Goal: Communication & Community: Share content

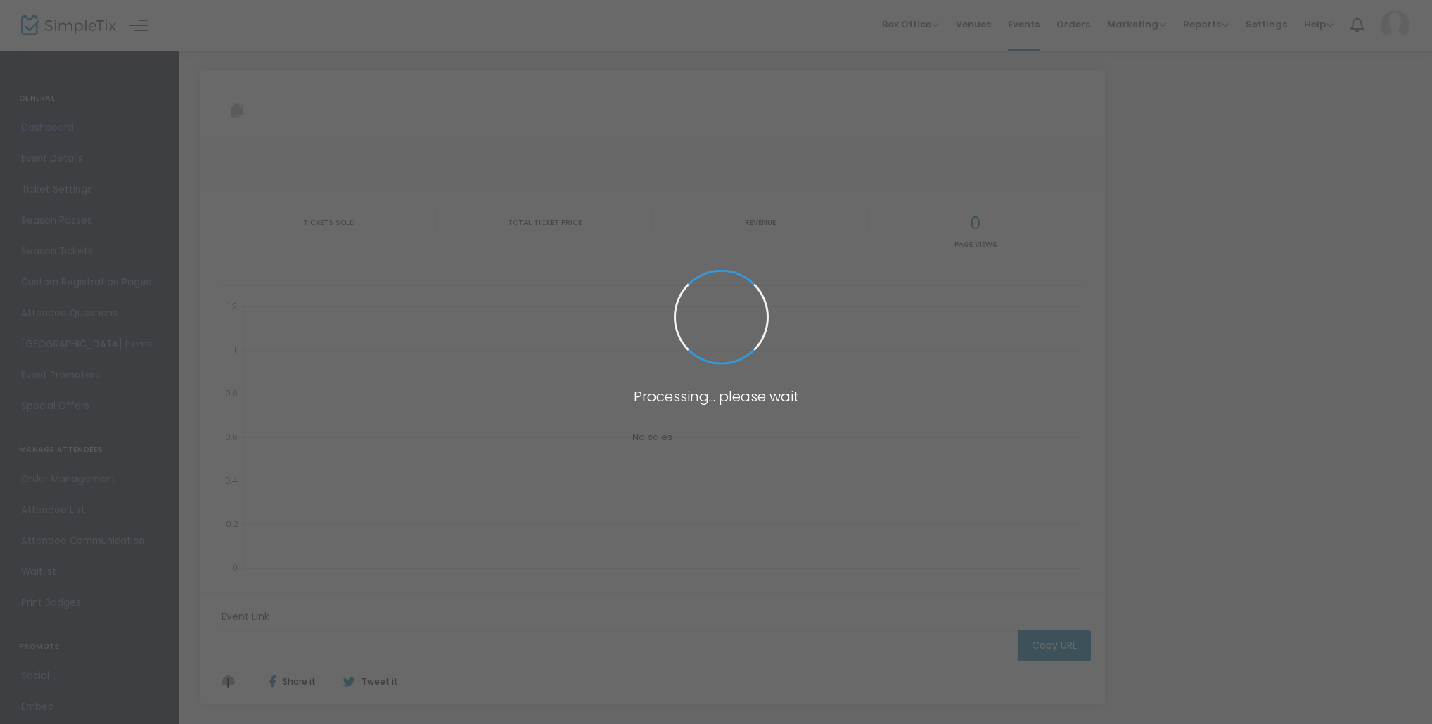
type input "[URL][DOMAIN_NAME]"
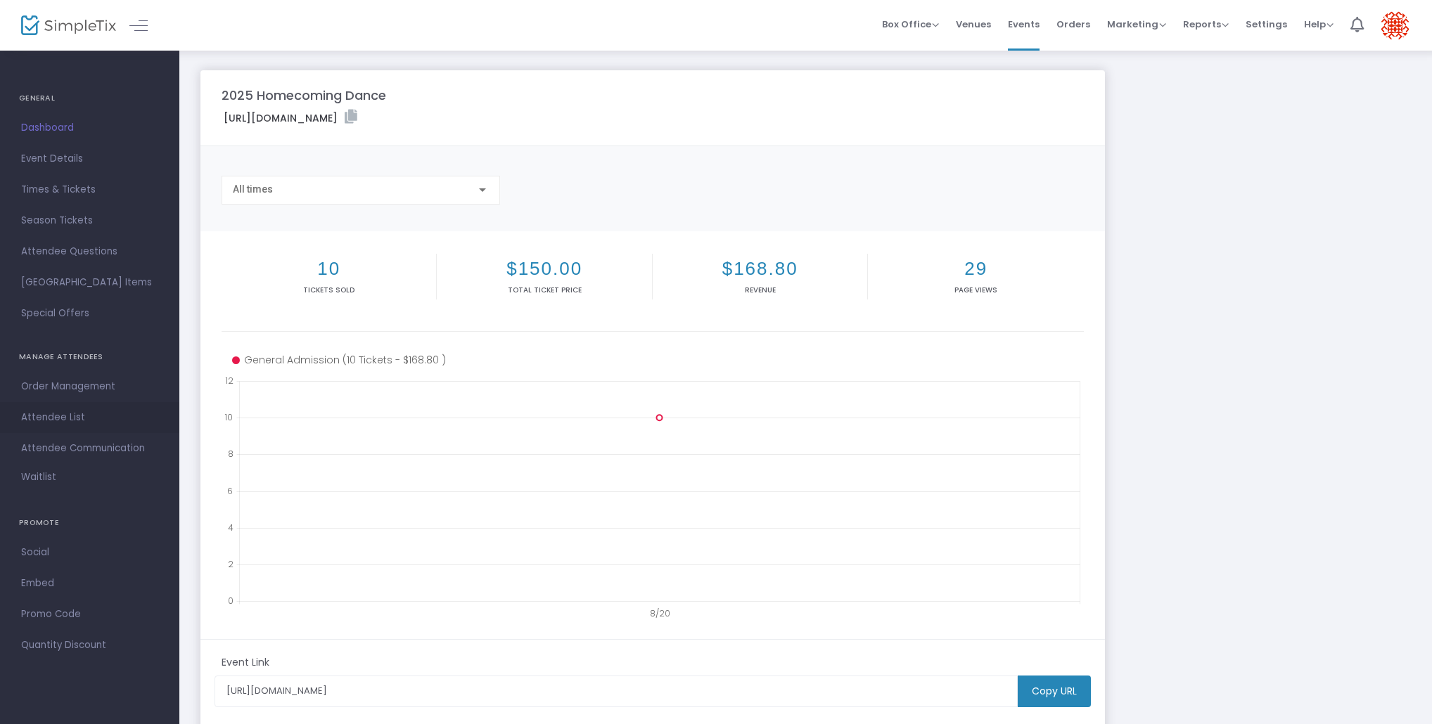
click at [72, 419] on span "Attendee List" at bounding box center [89, 418] width 137 height 18
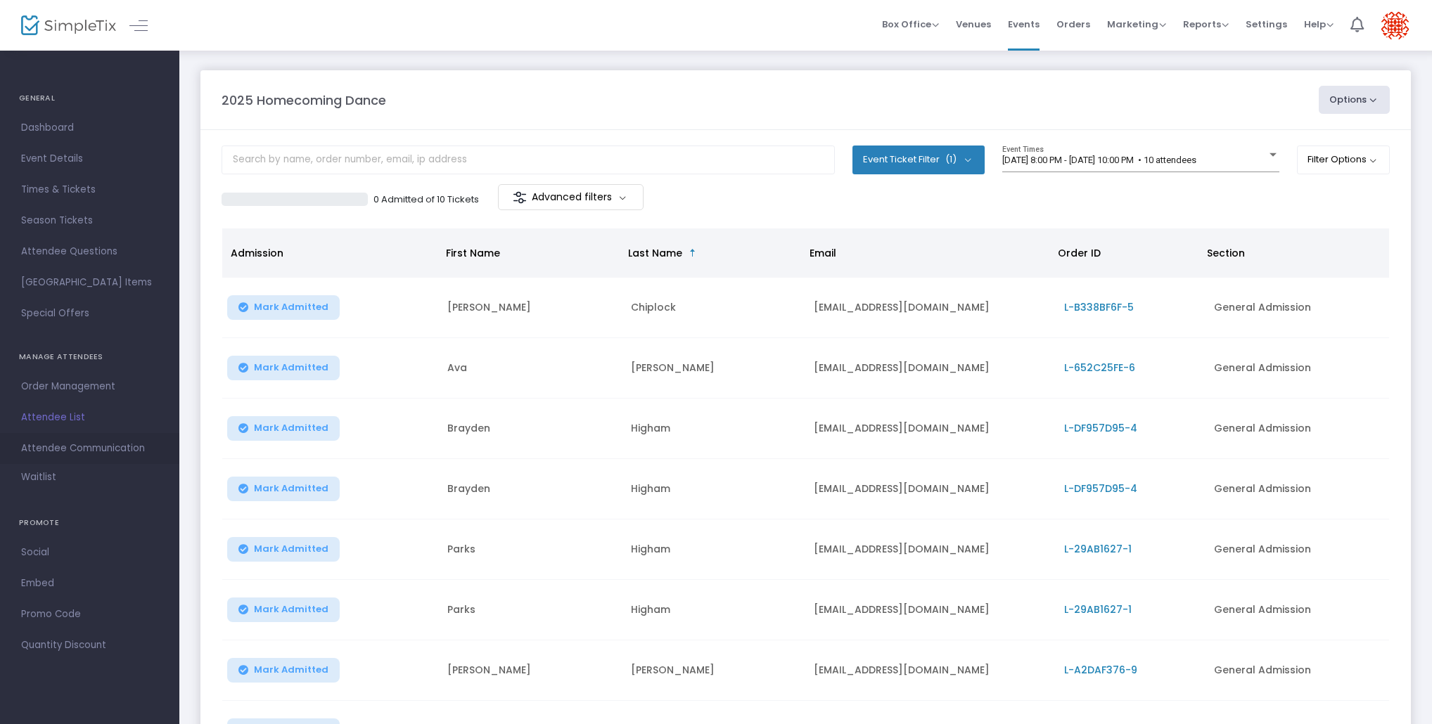
click at [63, 451] on span "Attendee Communication" at bounding box center [89, 448] width 137 height 18
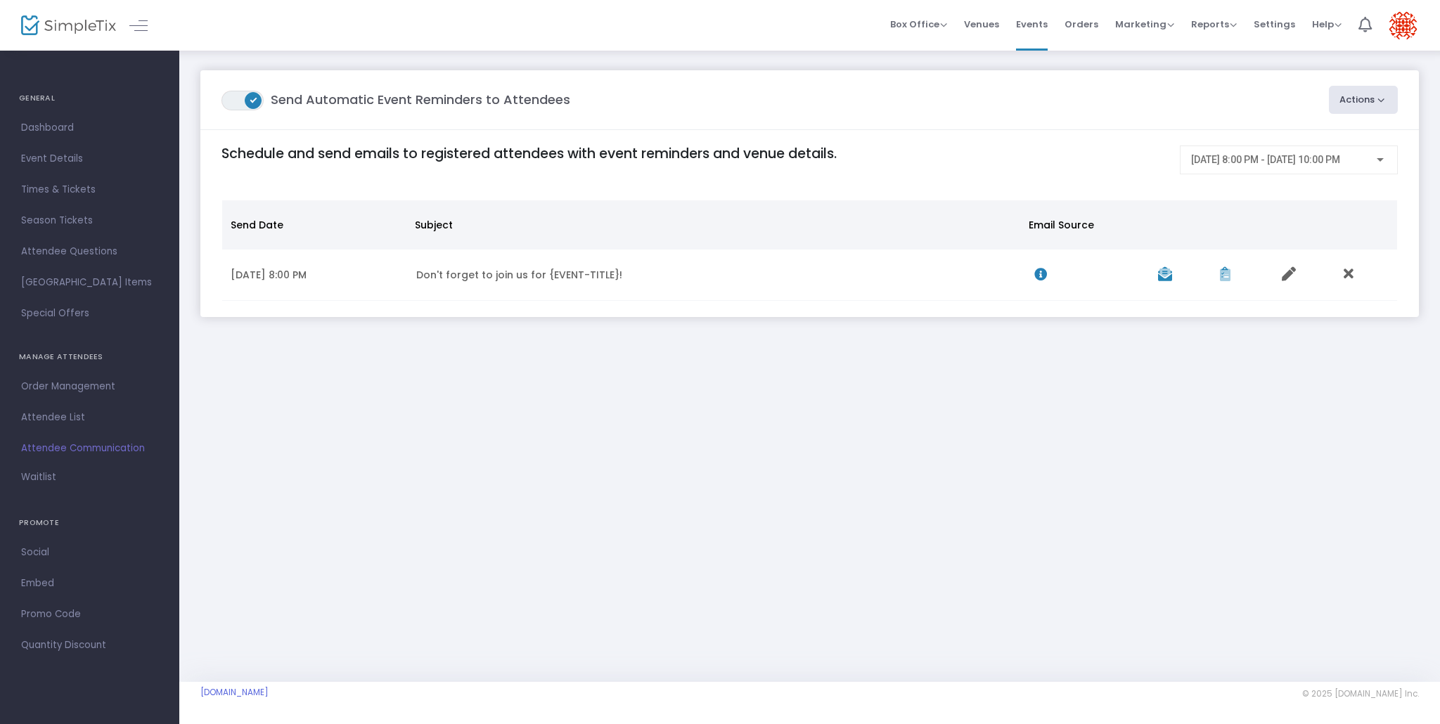
click at [246, 96] on span at bounding box center [253, 100] width 17 height 17
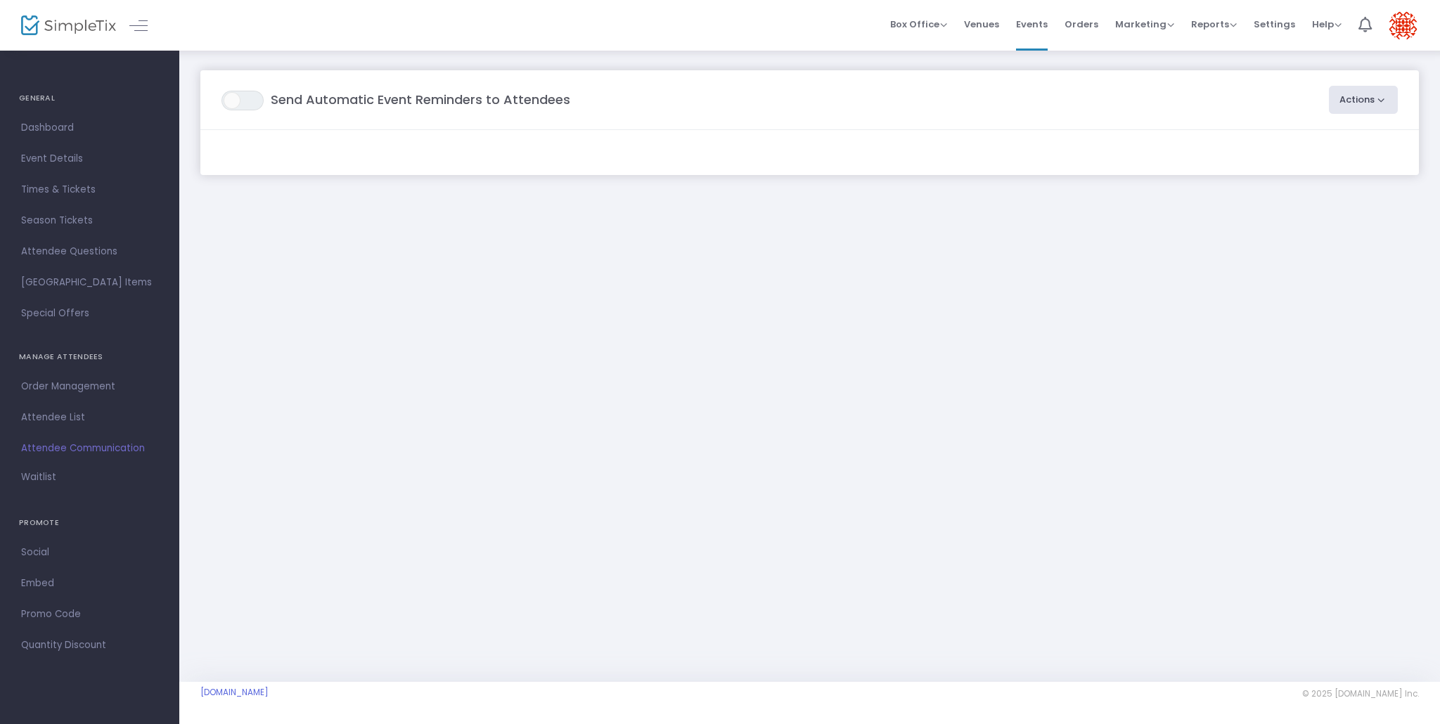
click at [247, 100] on span "ON OFF" at bounding box center [242, 101] width 42 height 20
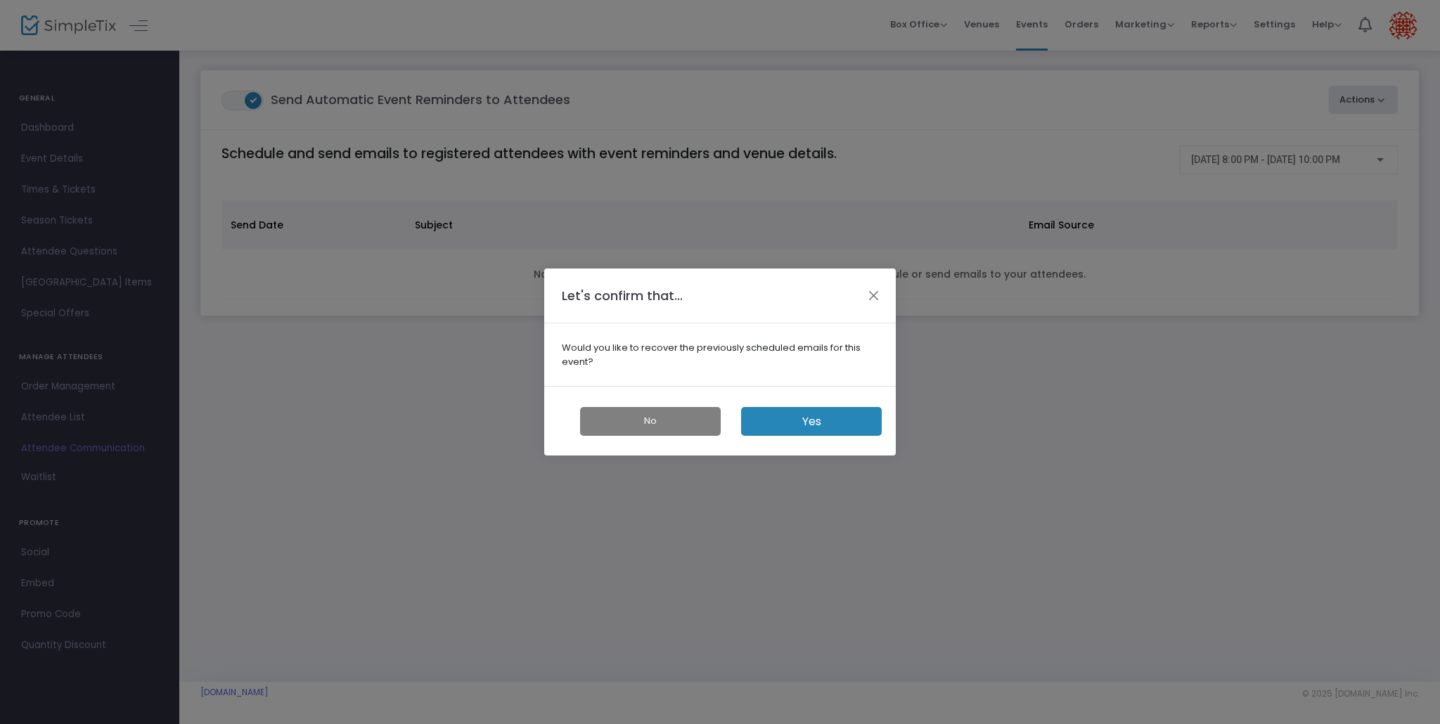
click at [826, 425] on button "Yes" at bounding box center [811, 421] width 141 height 29
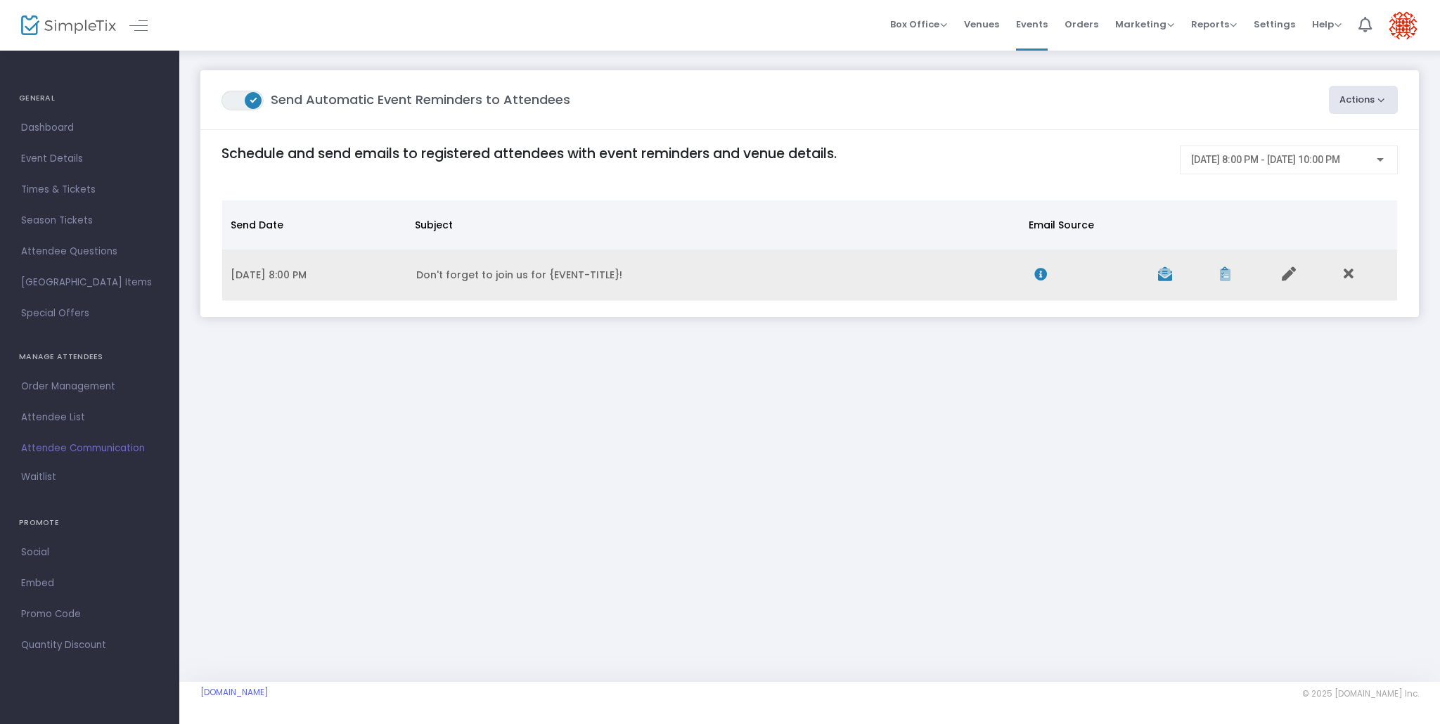
click at [555, 274] on td "Don't forget to join us for {EVENT-TITLE}!" at bounding box center [717, 275] width 618 height 51
click at [1293, 269] on icon "Data table" at bounding box center [1289, 274] width 14 height 14
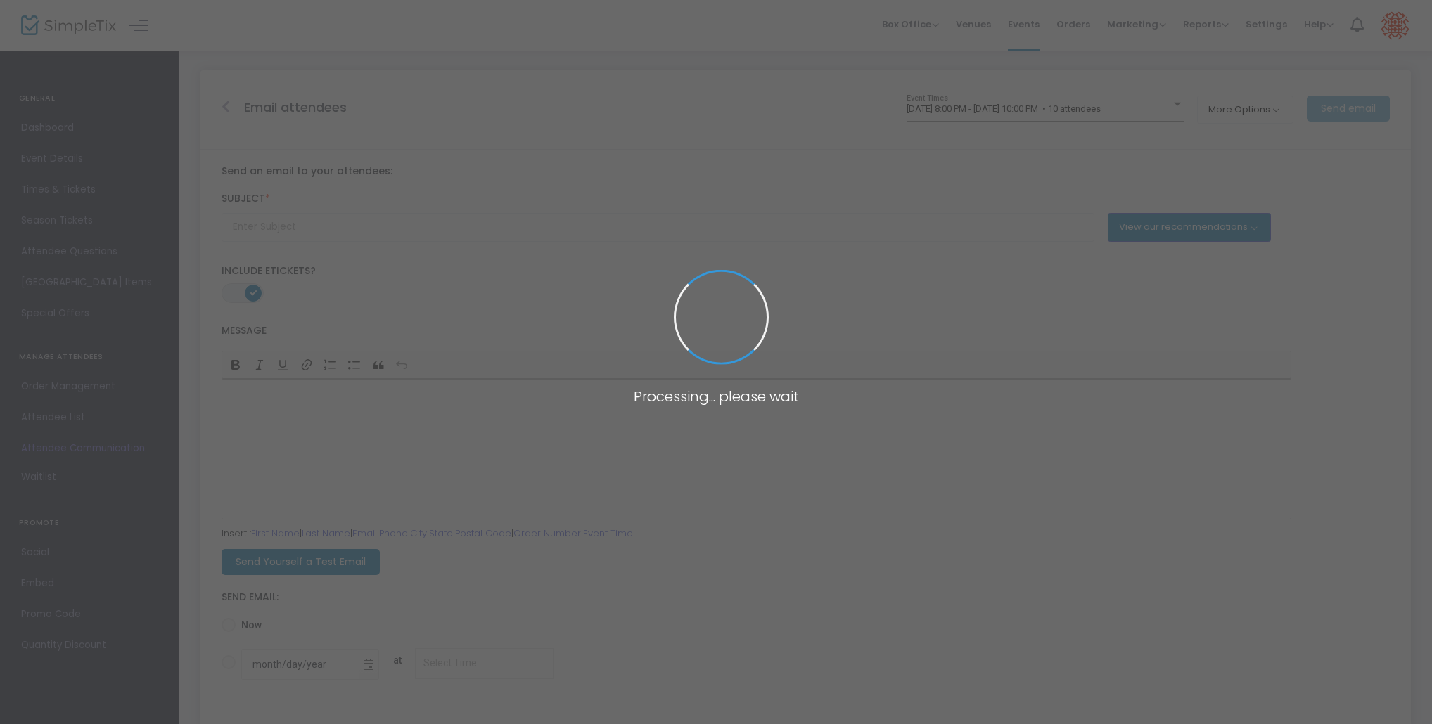
type input "Don't forget to join us for {EVENT-TITLE}!"
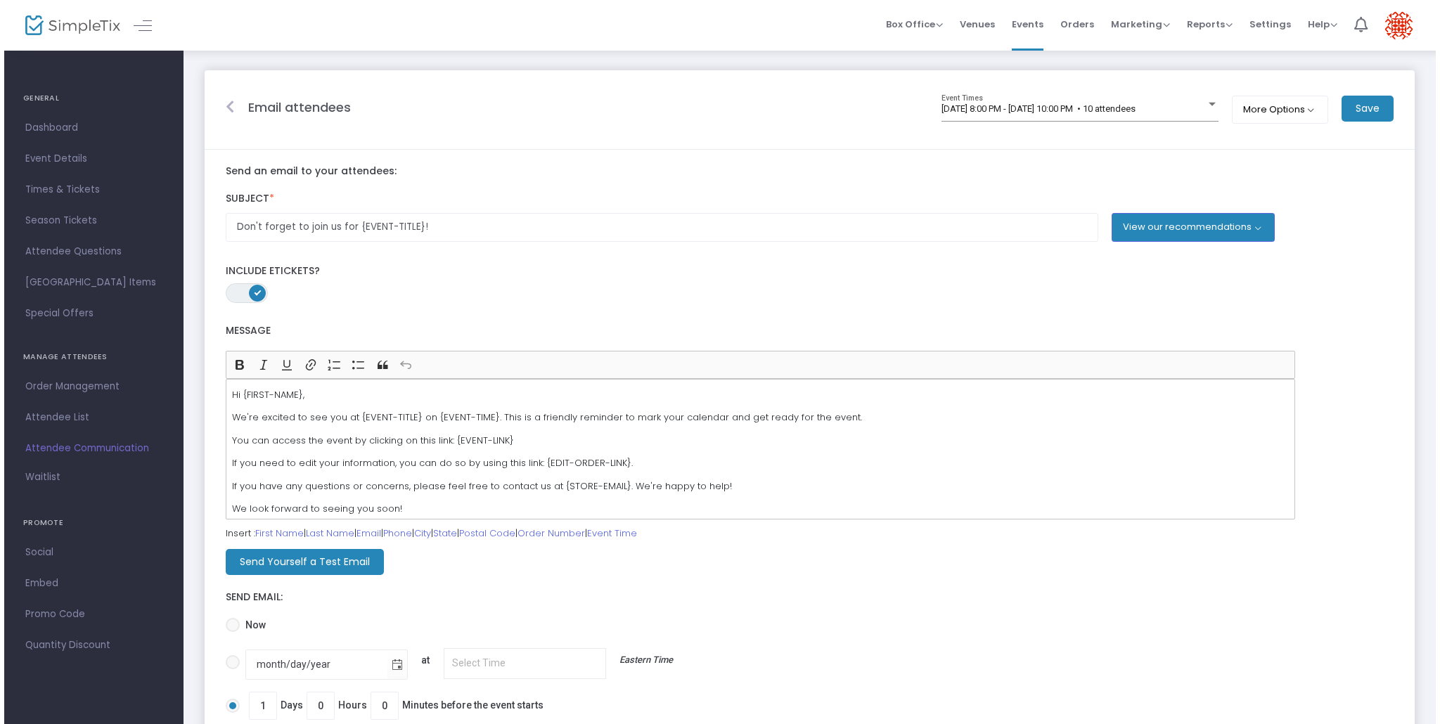
scroll to position [5, 0]
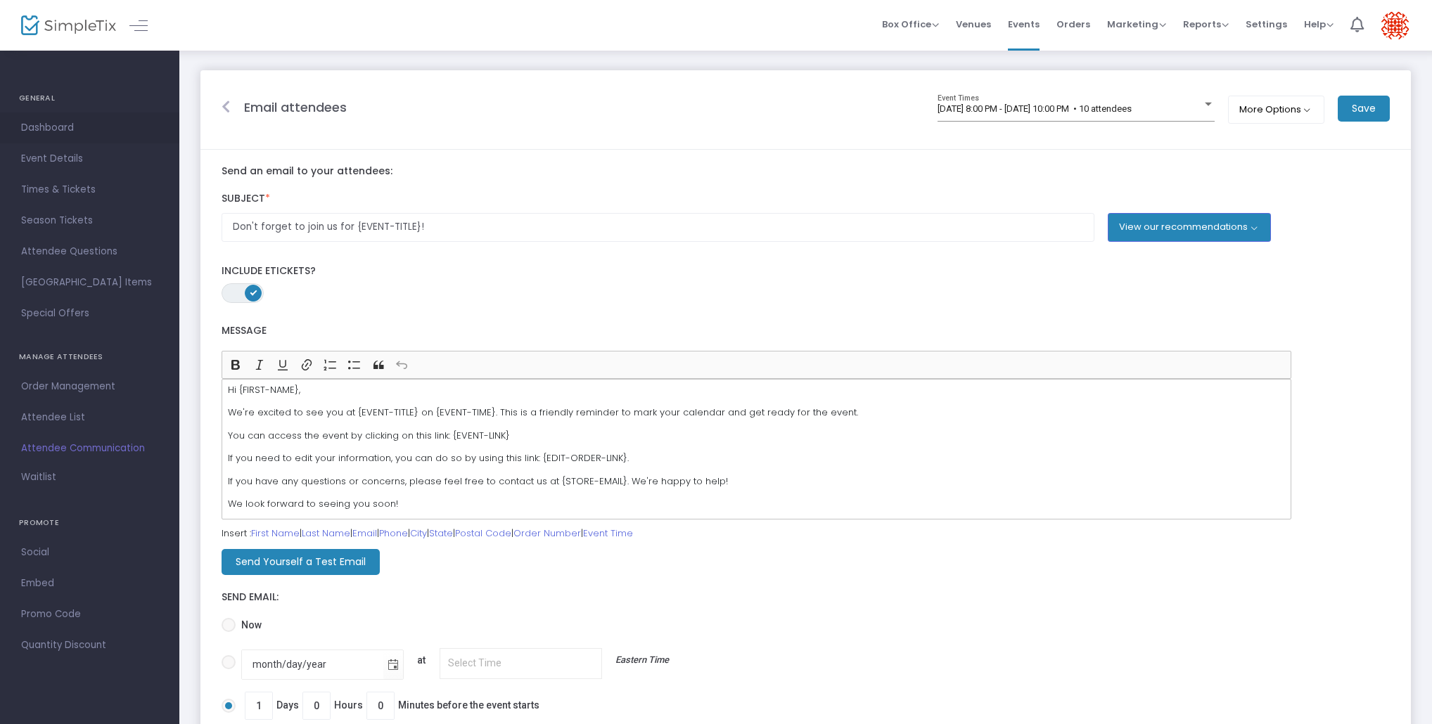
click at [61, 127] on span "Dashboard" at bounding box center [89, 128] width 137 height 18
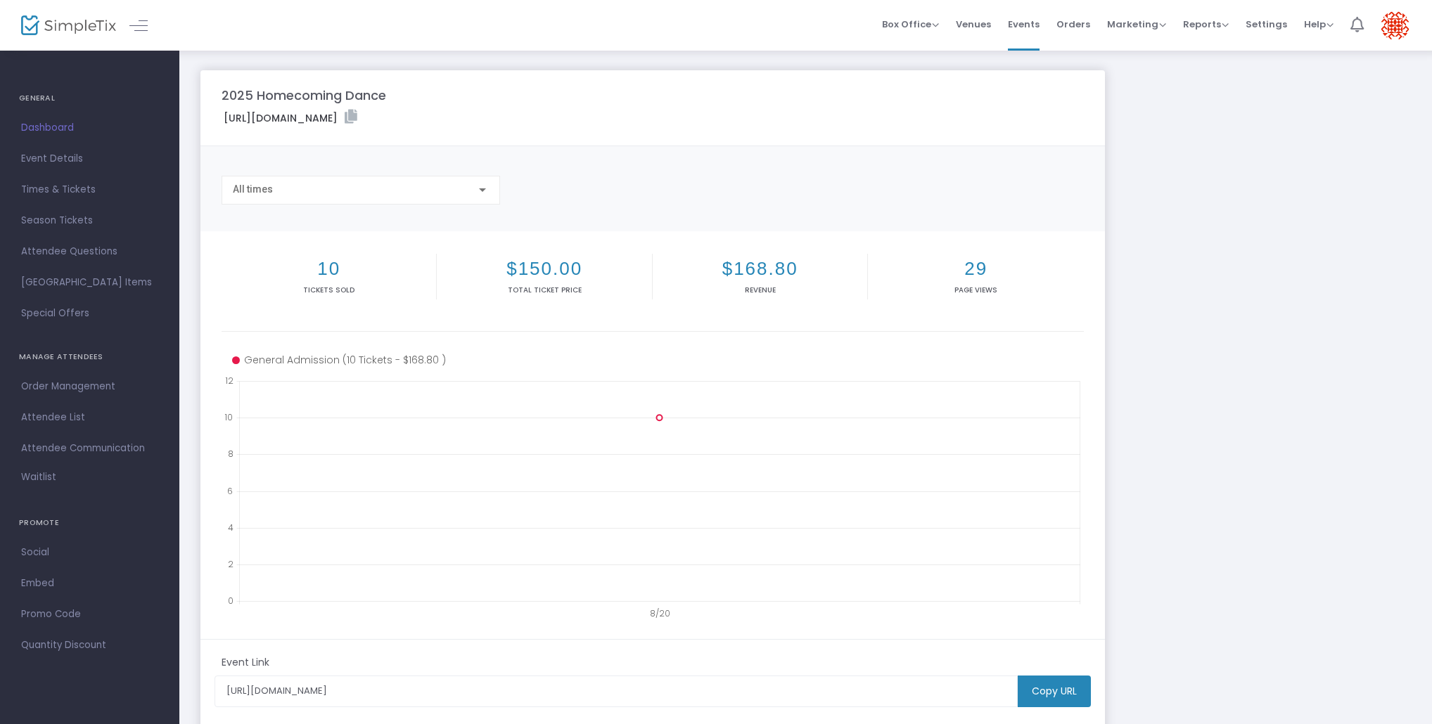
click at [1361, 29] on icon at bounding box center [1356, 24] width 13 height 15
click at [1399, 24] on img at bounding box center [1394, 25] width 29 height 29
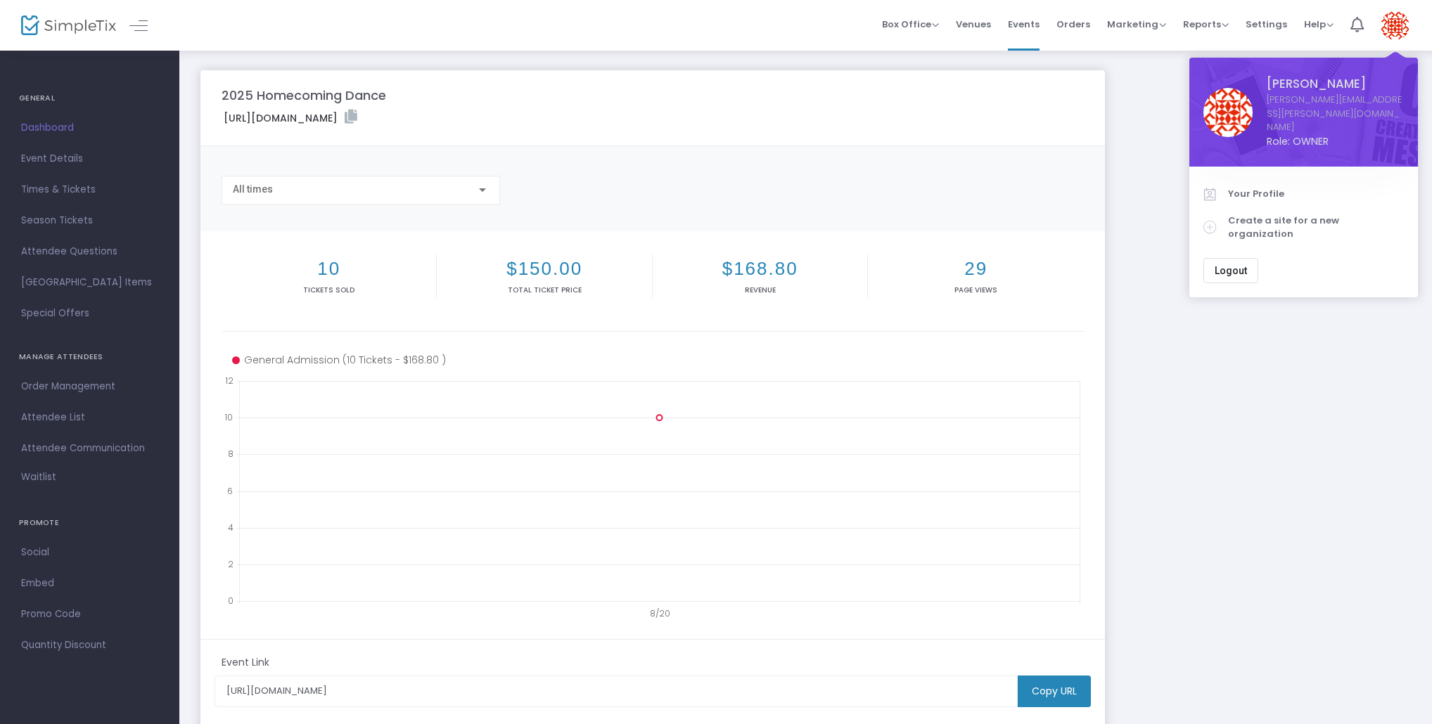
click at [1145, 105] on div "2025 Homecoming Dance [URL][DOMAIN_NAME] Copy All times 10 Tickets sold $150.00…" at bounding box center [805, 420] width 1224 height 700
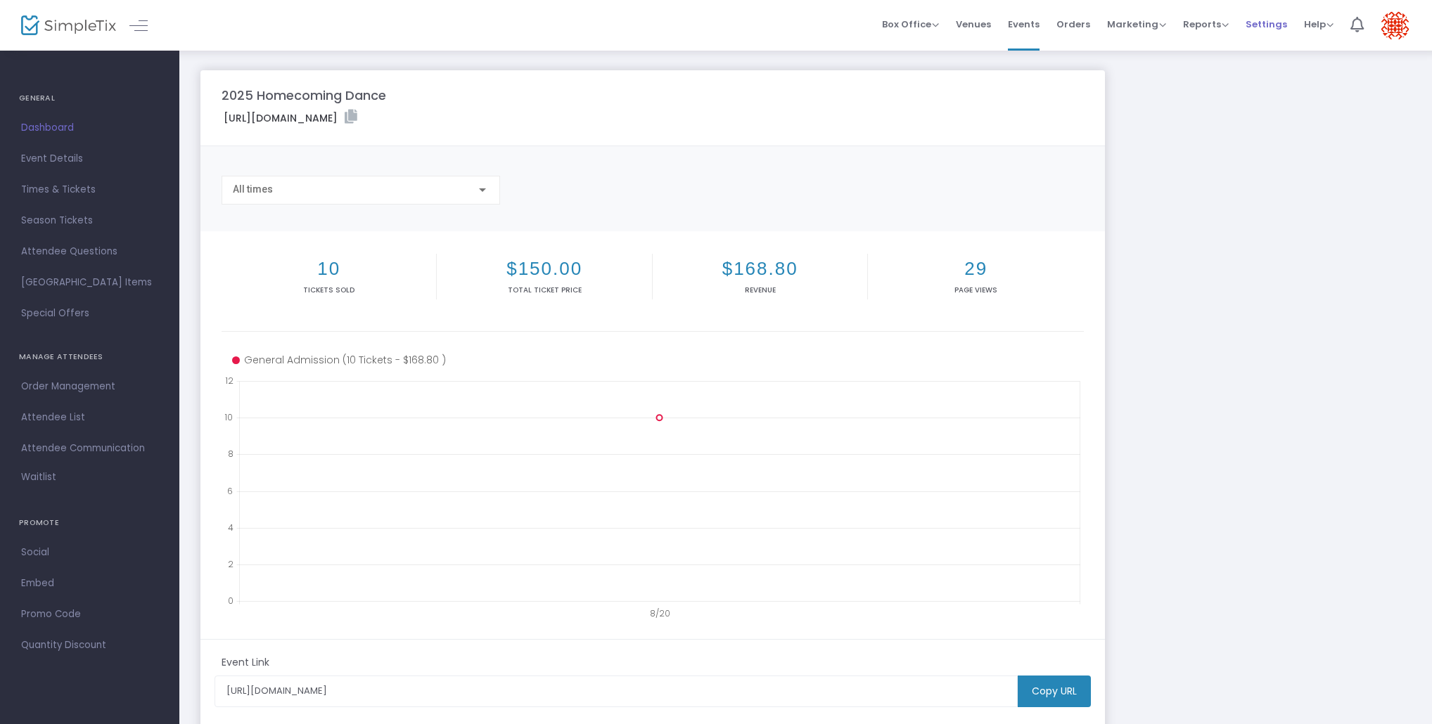
click at [1254, 25] on span "Settings" at bounding box center [1265, 24] width 41 height 36
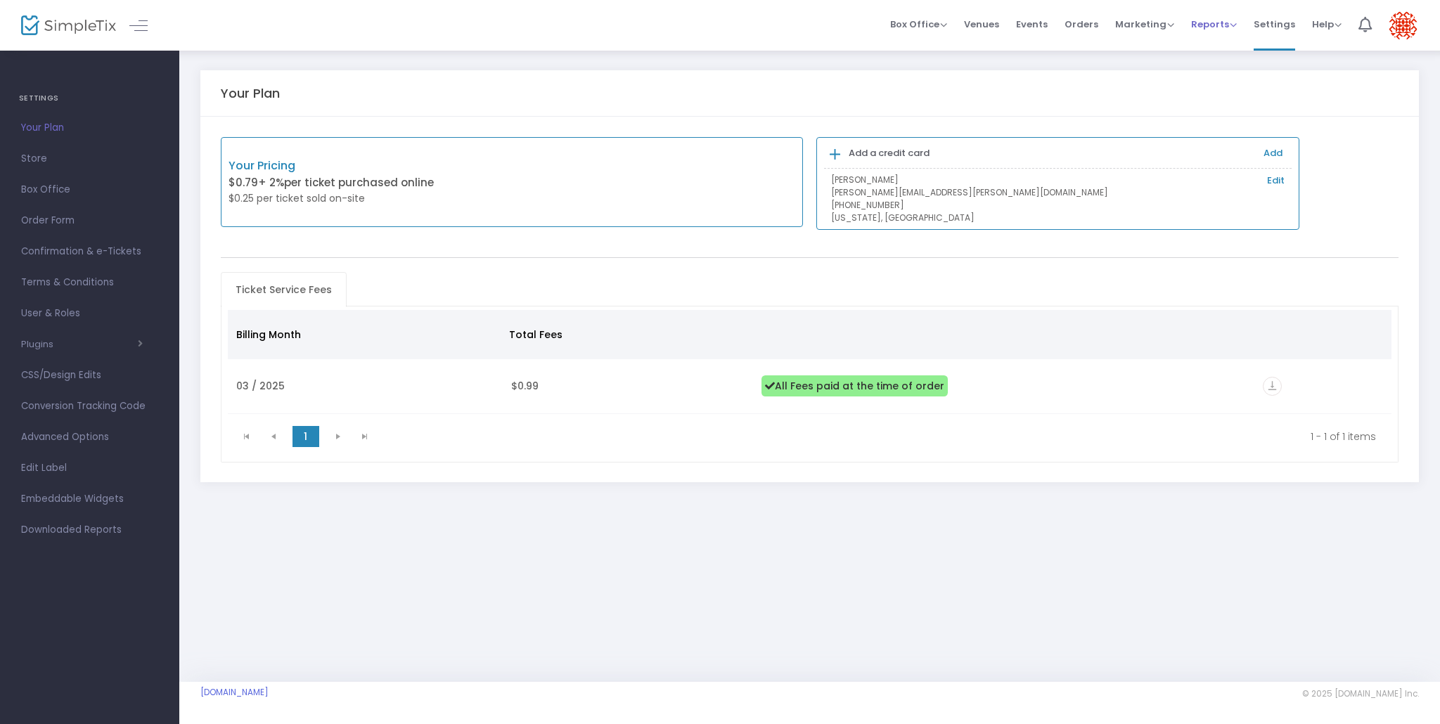
click at [1231, 21] on span "Reports" at bounding box center [1214, 24] width 46 height 13
click at [1045, 28] on span "Events" at bounding box center [1032, 24] width 32 height 36
